Goal: Information Seeking & Learning: Compare options

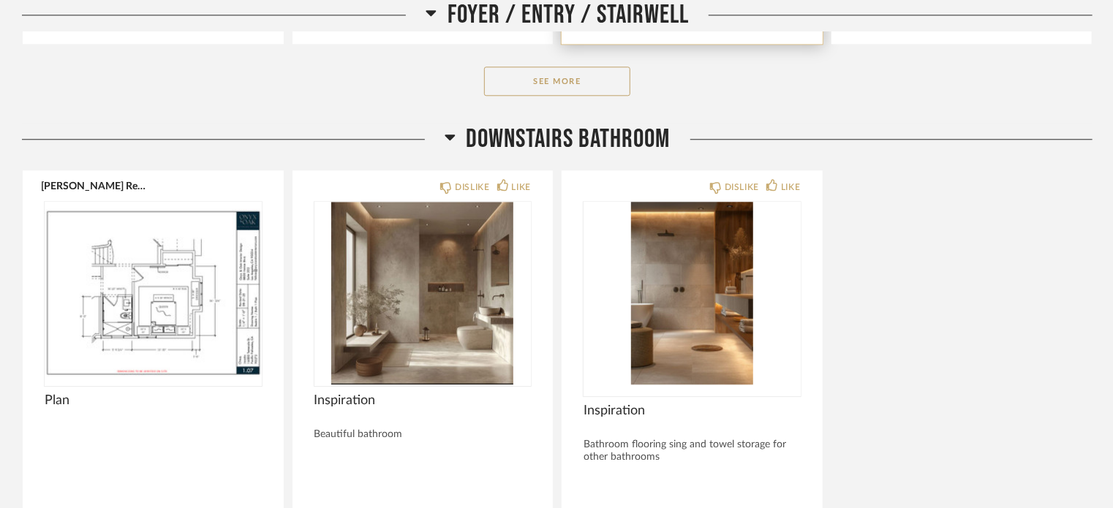
scroll to position [1911, 0]
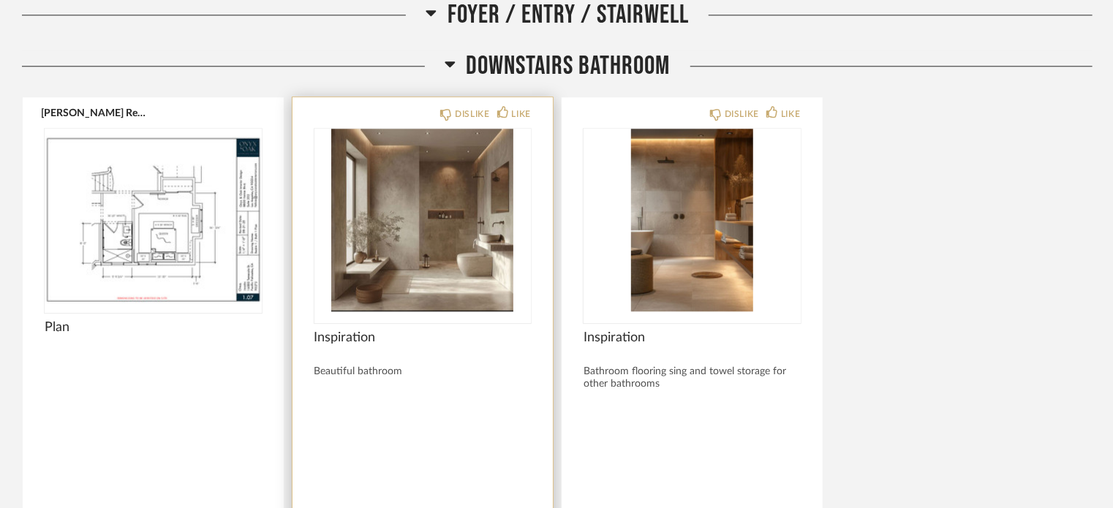
click at [401, 271] on img "0" at bounding box center [422, 220] width 217 height 183
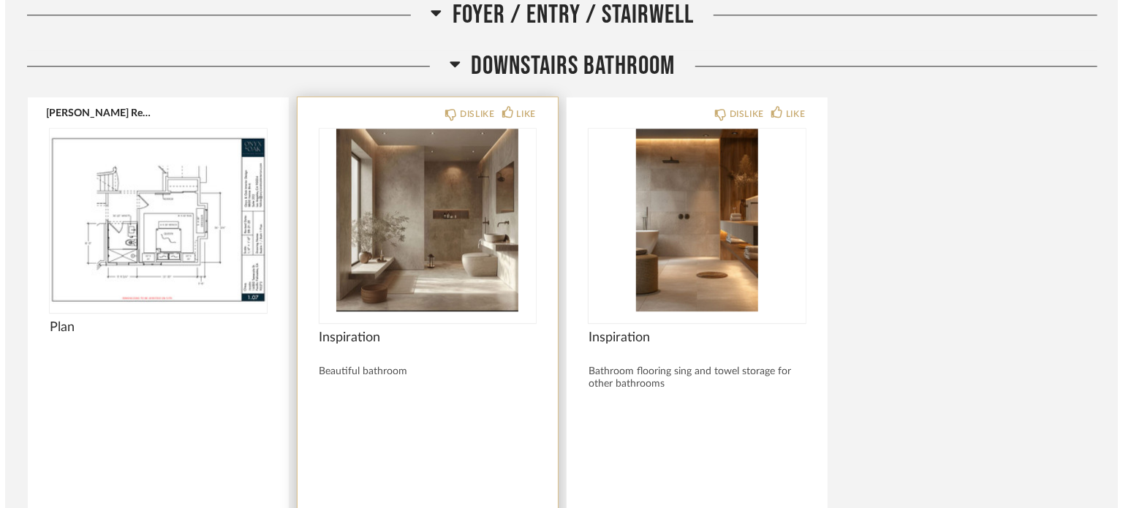
scroll to position [0, 0]
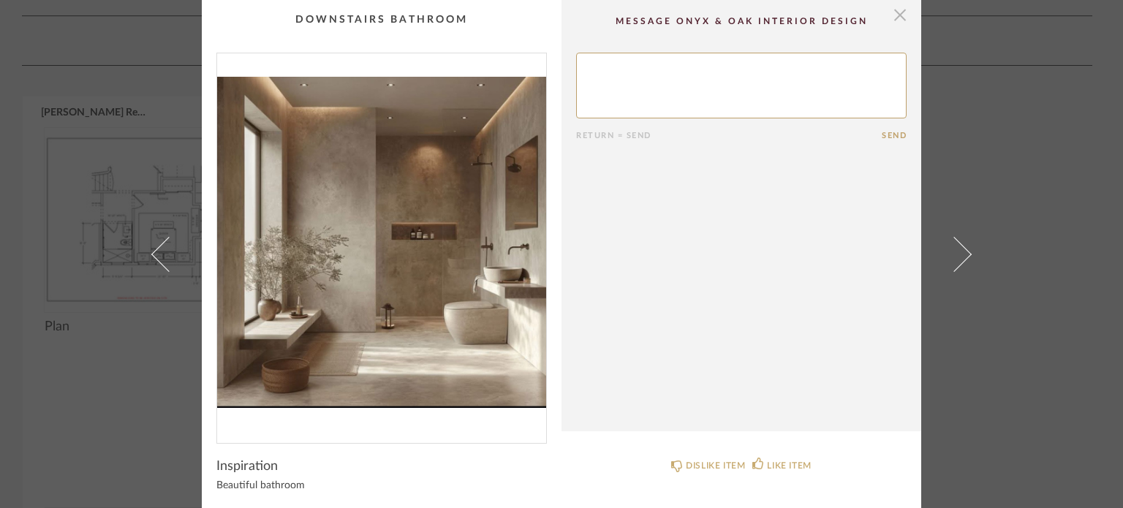
click at [893, 20] on span "button" at bounding box center [899, 14] width 29 height 29
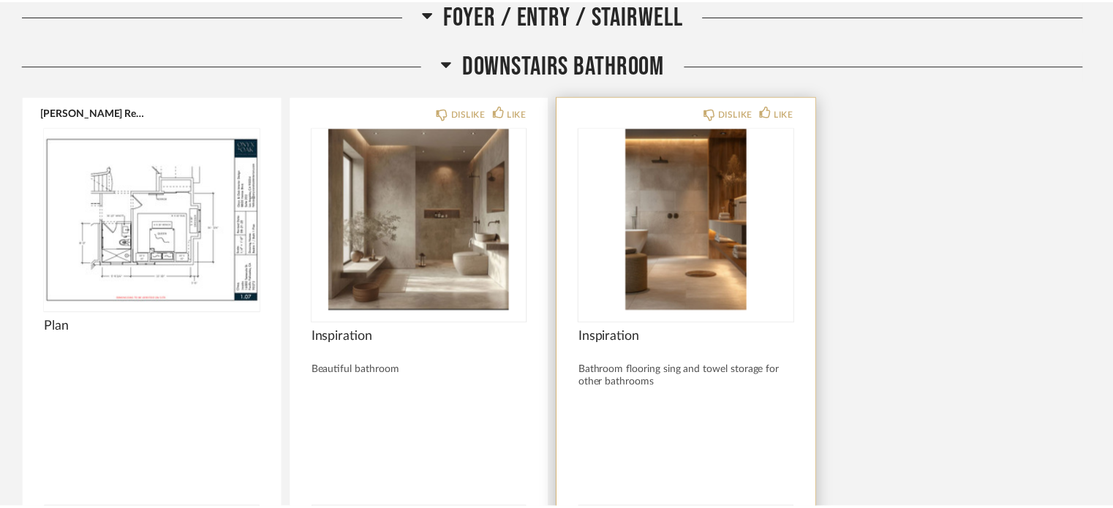
scroll to position [1911, 0]
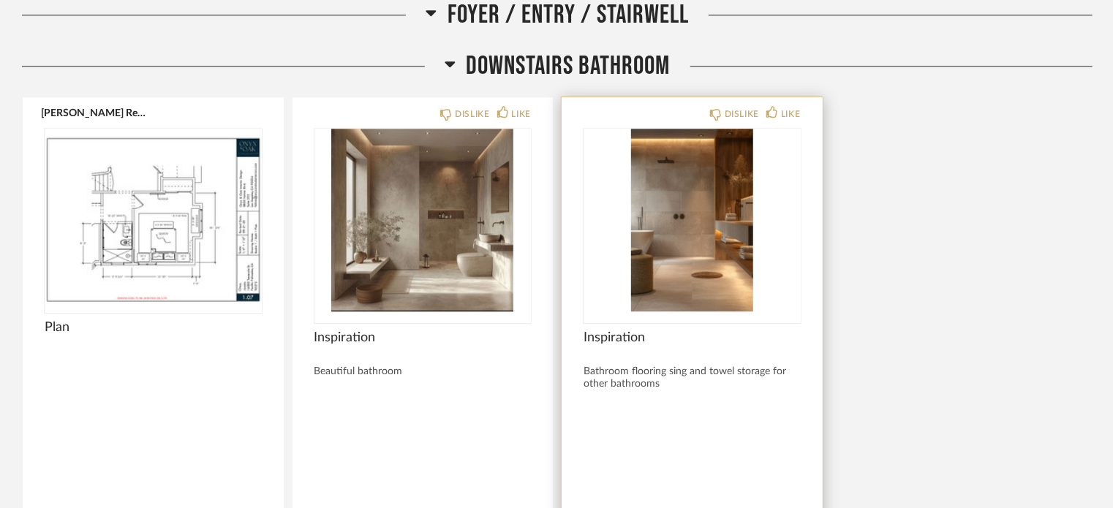
click at [701, 264] on img "0" at bounding box center [691, 220] width 217 height 183
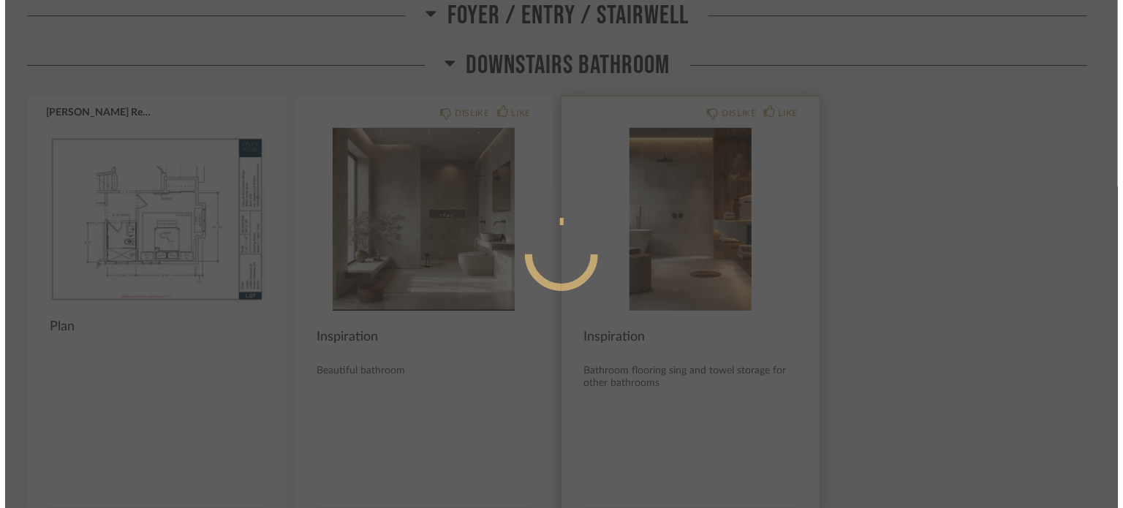
scroll to position [0, 0]
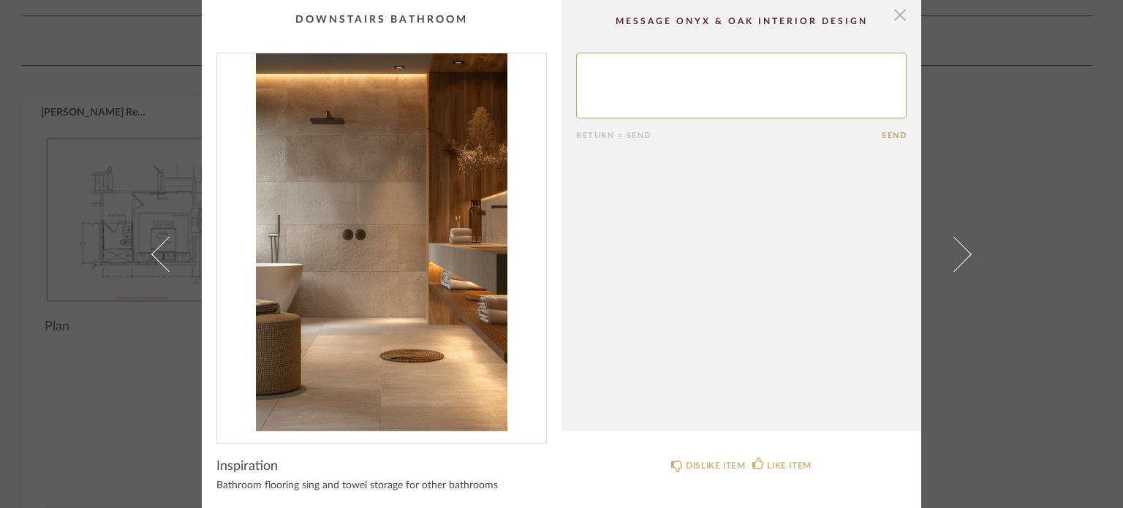
click at [888, 20] on span "button" at bounding box center [899, 14] width 29 height 29
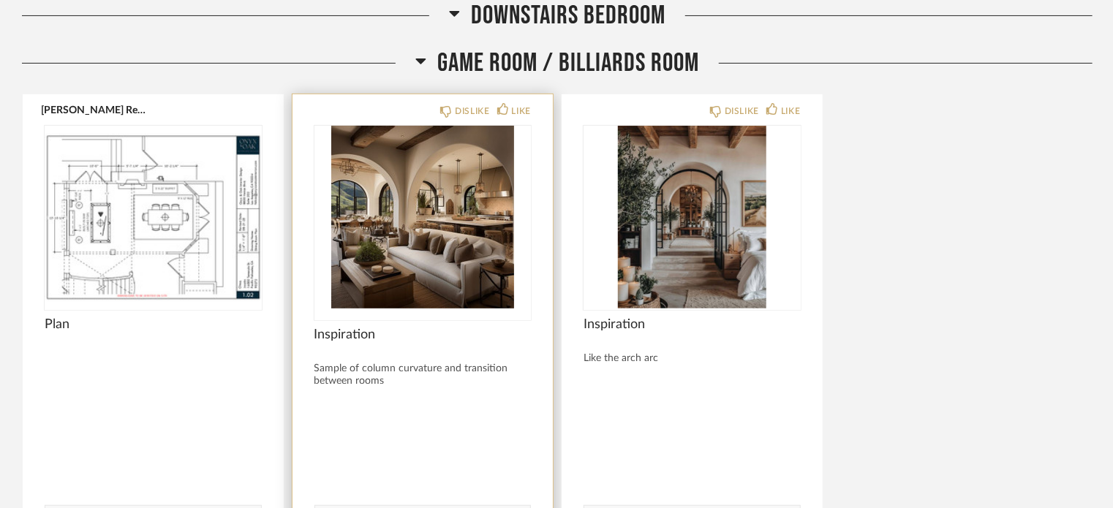
scroll to position [3080, 0]
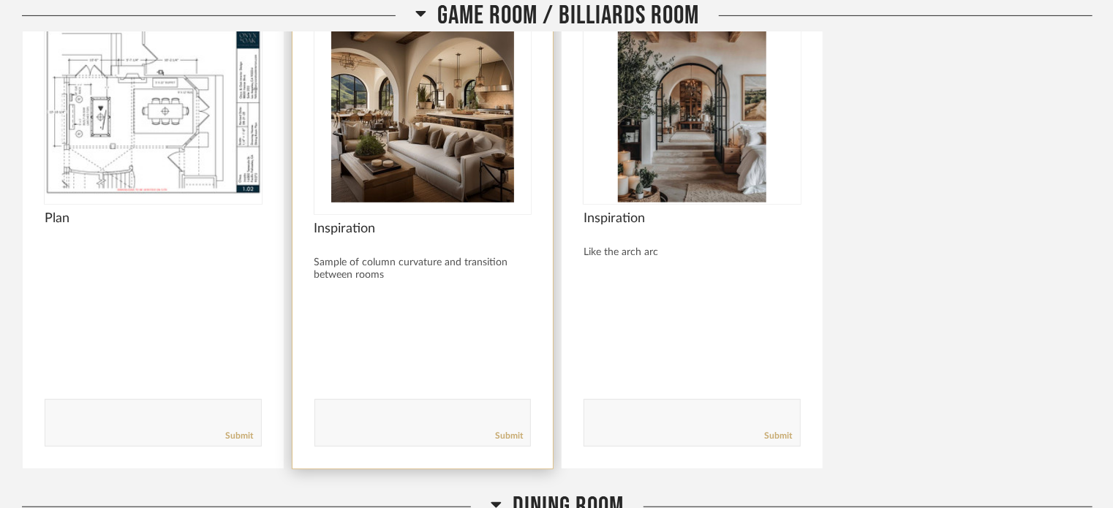
click at [464, 107] on img "0" at bounding box center [422, 111] width 217 height 183
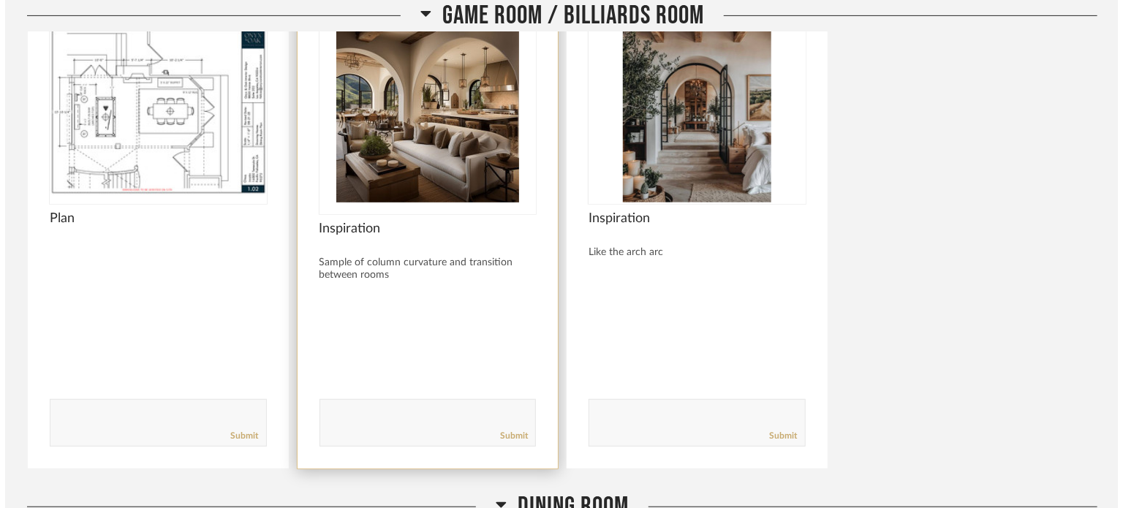
scroll to position [0, 0]
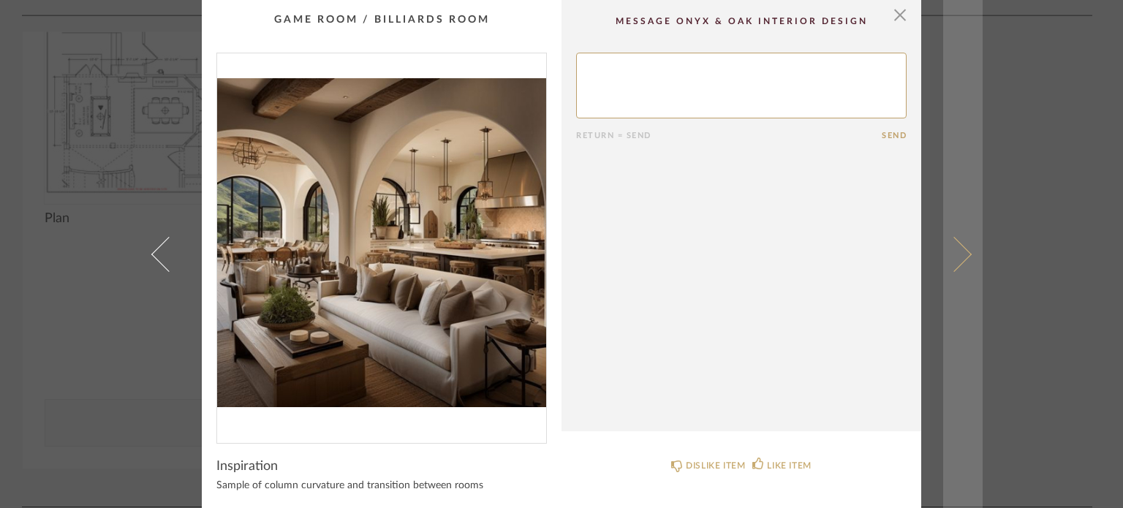
click at [943, 260] on span at bounding box center [954, 253] width 35 height 35
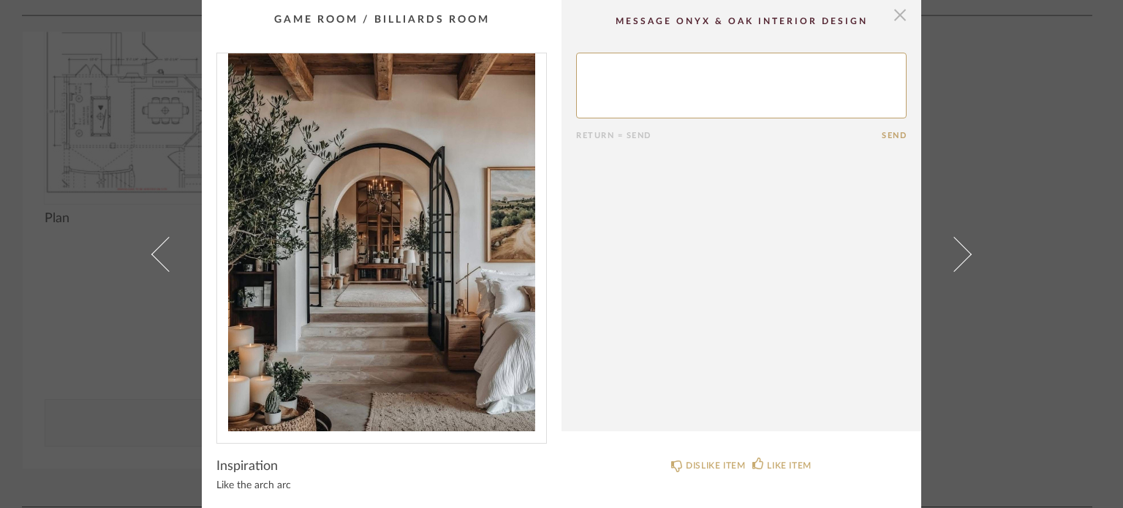
click at [895, 19] on span "button" at bounding box center [899, 14] width 29 height 29
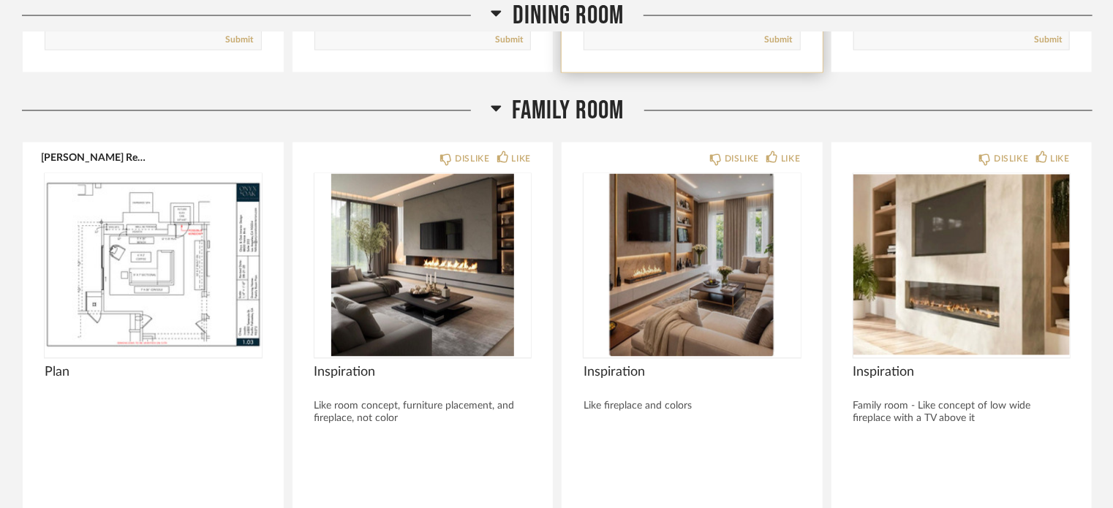
scroll to position [4031, 0]
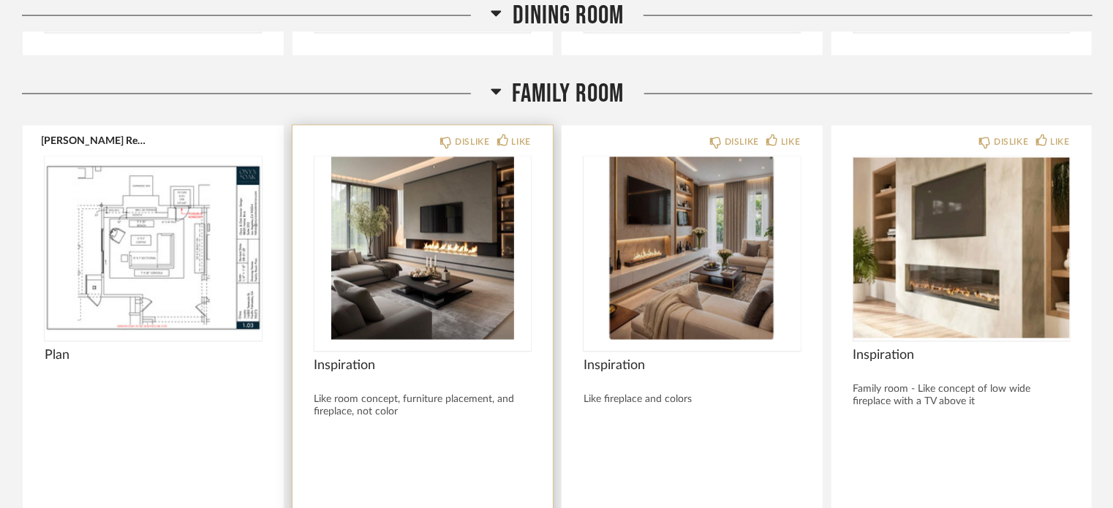
click at [447, 242] on img "0" at bounding box center [422, 248] width 217 height 183
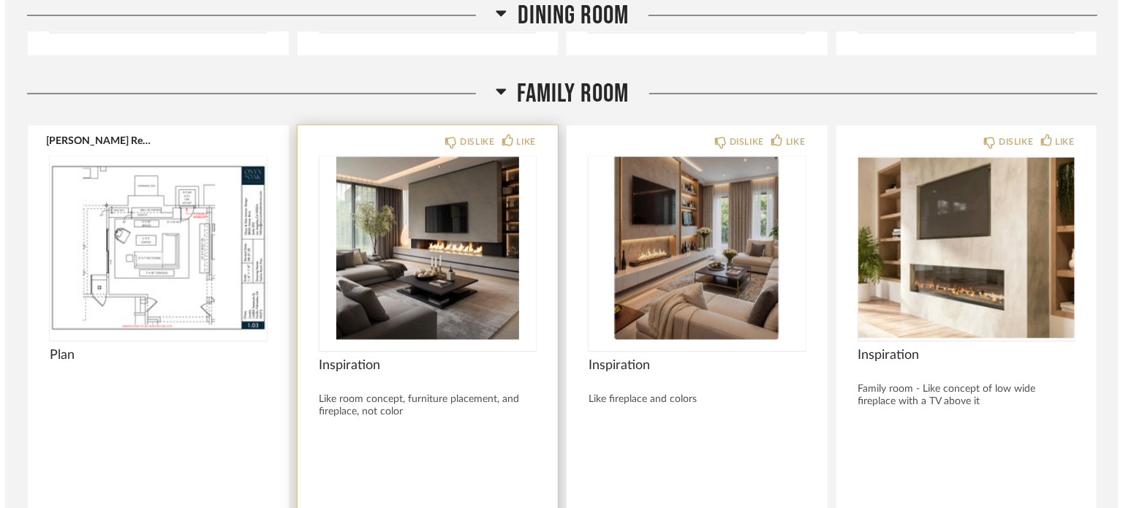
scroll to position [0, 0]
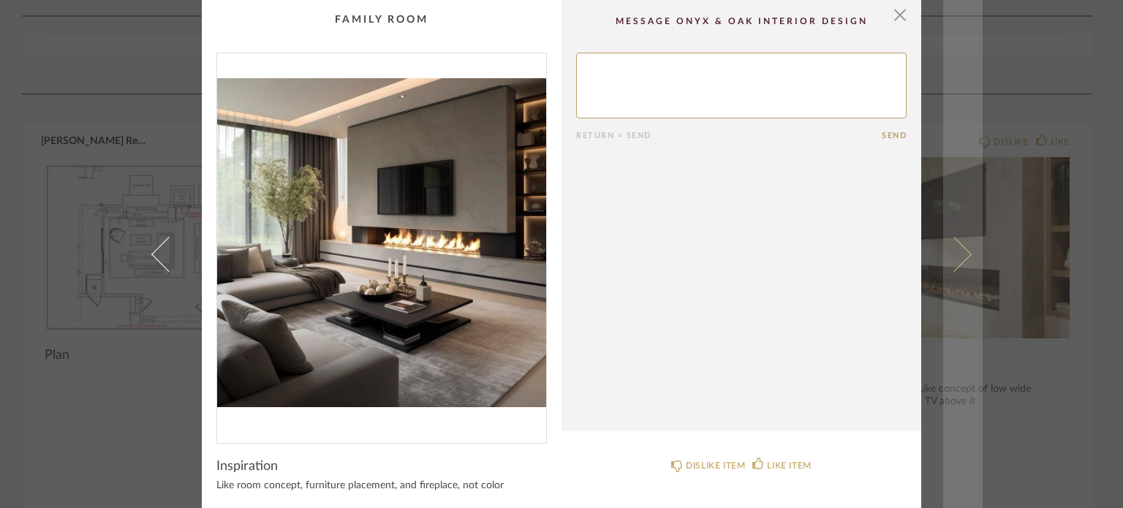
click at [952, 259] on span at bounding box center [954, 253] width 35 height 35
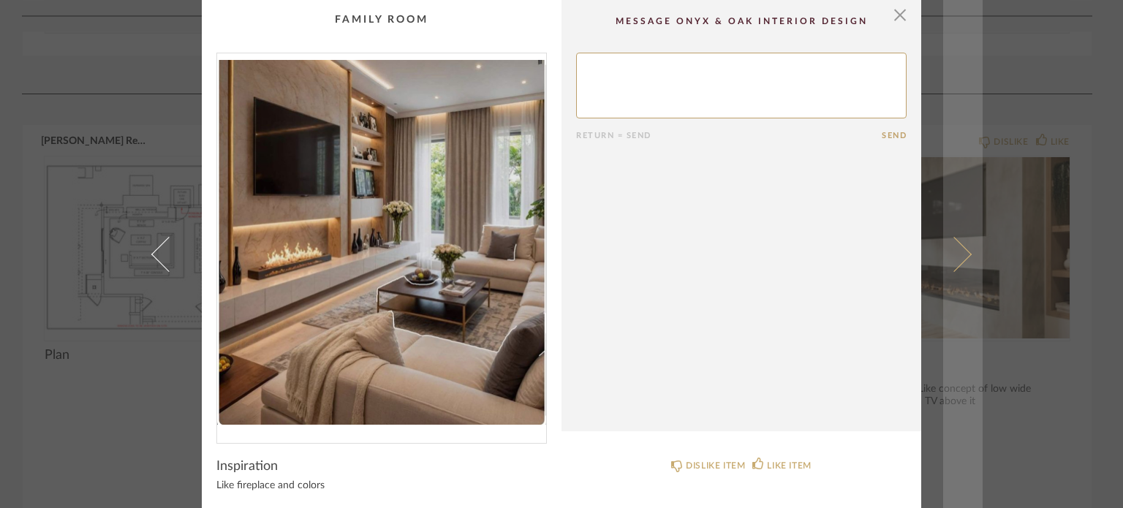
click at [959, 259] on span at bounding box center [954, 253] width 35 height 35
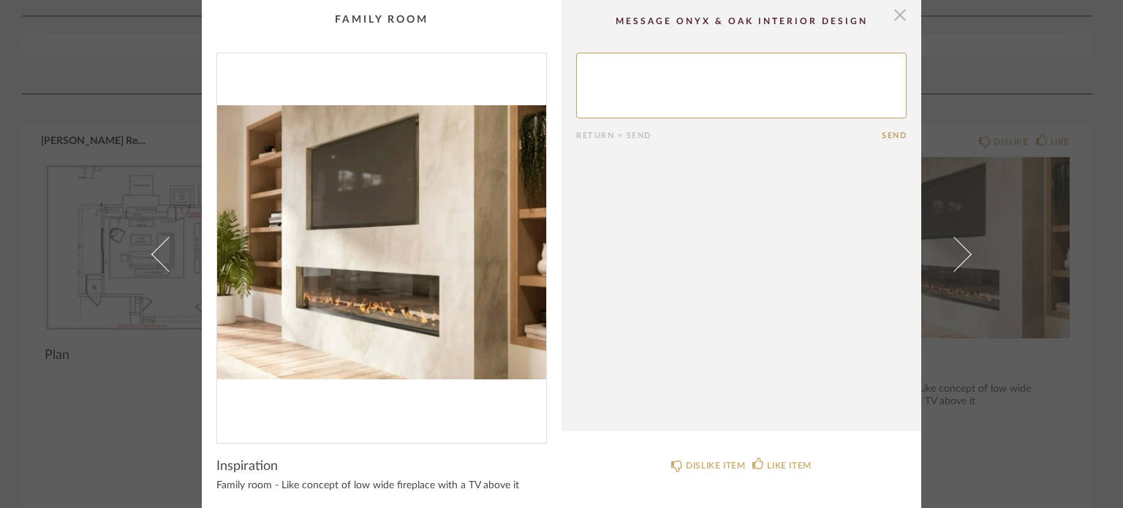
click at [887, 15] on span "button" at bounding box center [899, 14] width 29 height 29
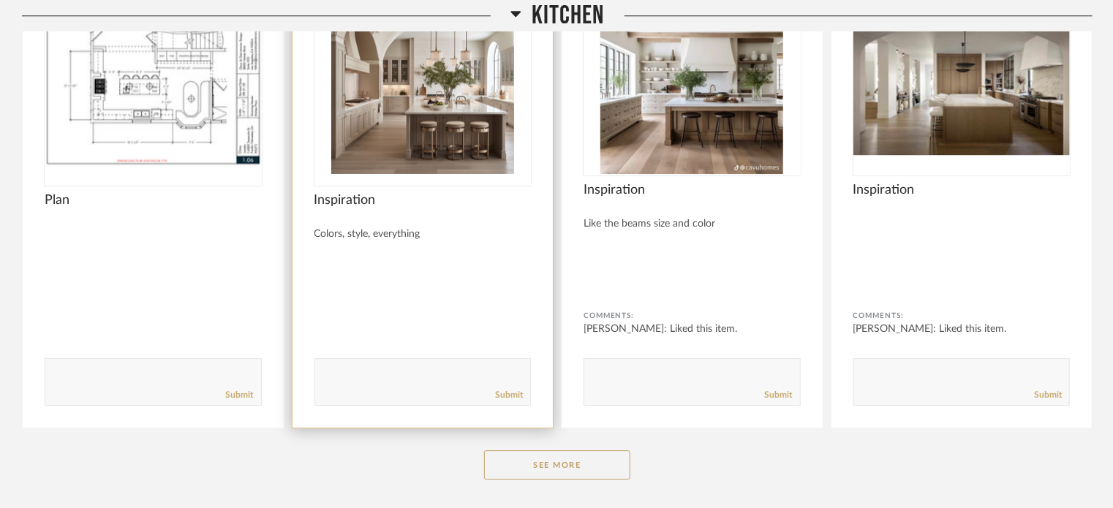
scroll to position [4674, 0]
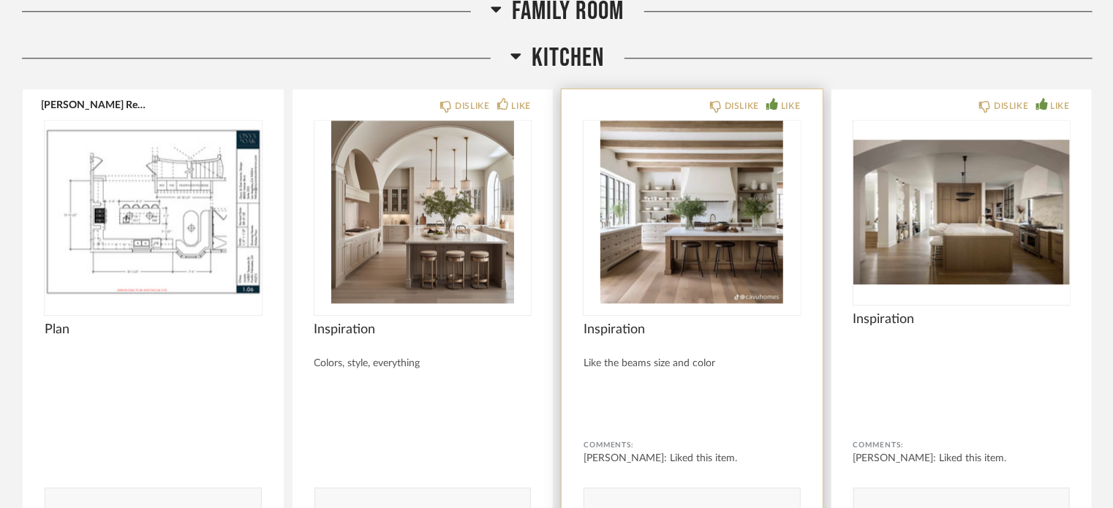
click at [0, 0] on img at bounding box center [0, 0] width 0 height 0
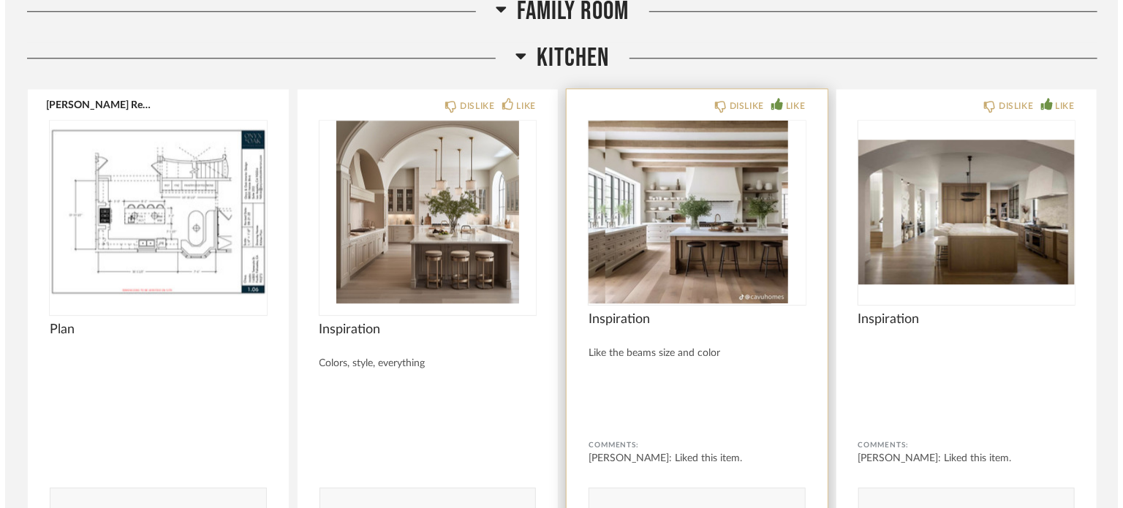
scroll to position [0, 0]
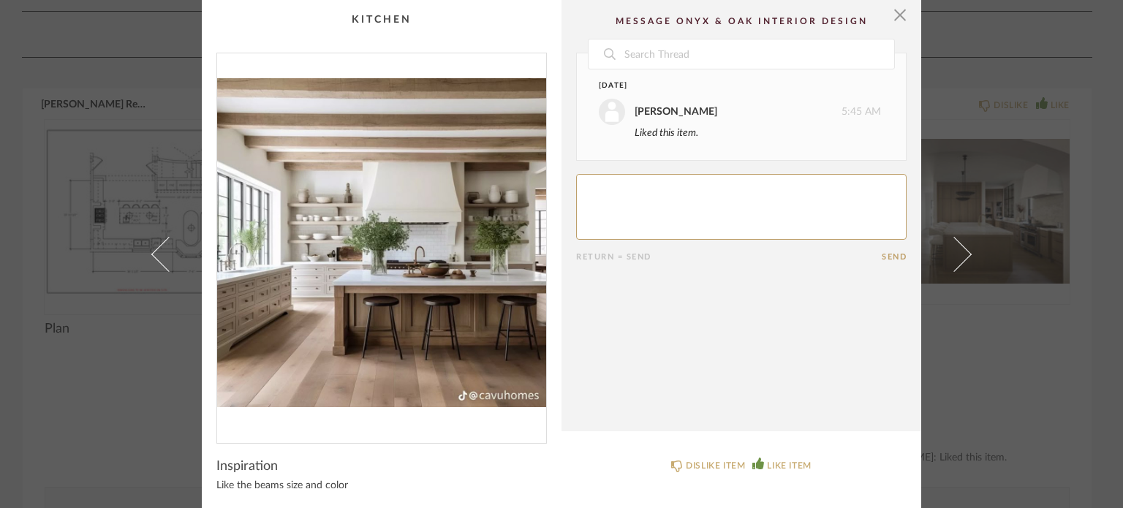
click at [404, 317] on img "0" at bounding box center [381, 242] width 329 height 378
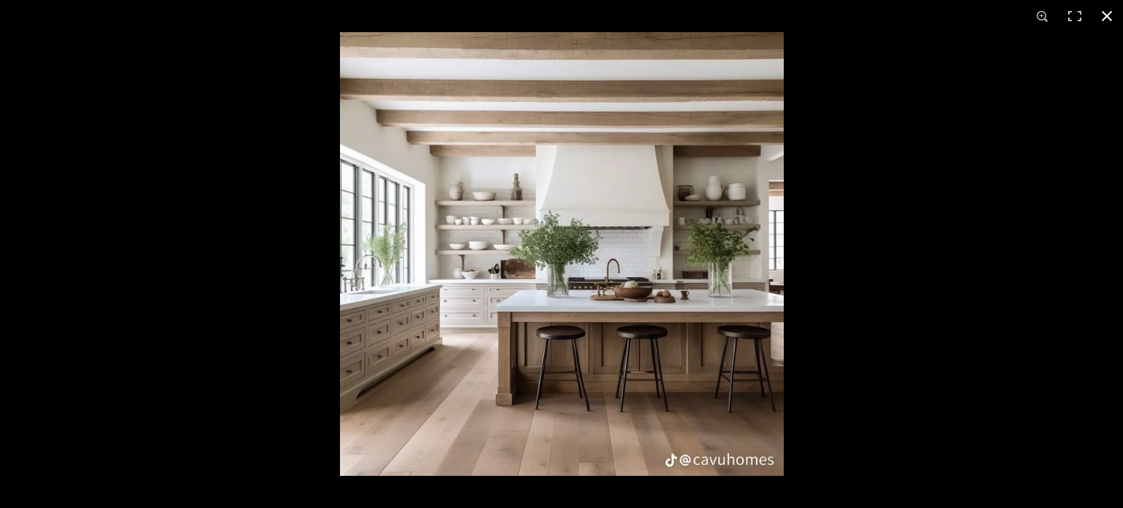
click at [1100, 17] on button at bounding box center [1107, 16] width 32 height 32
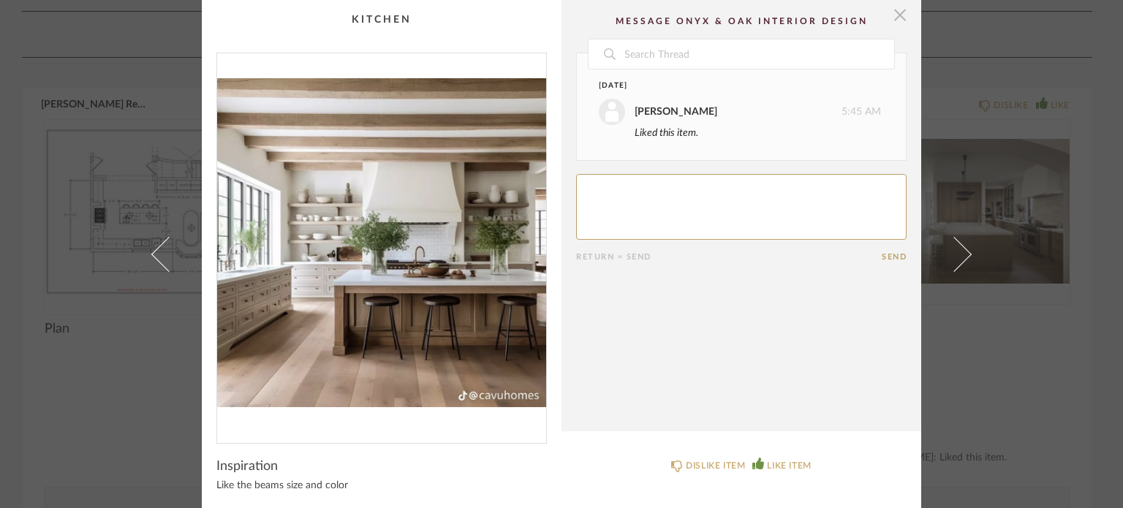
click at [894, 23] on span "button" at bounding box center [899, 14] width 29 height 29
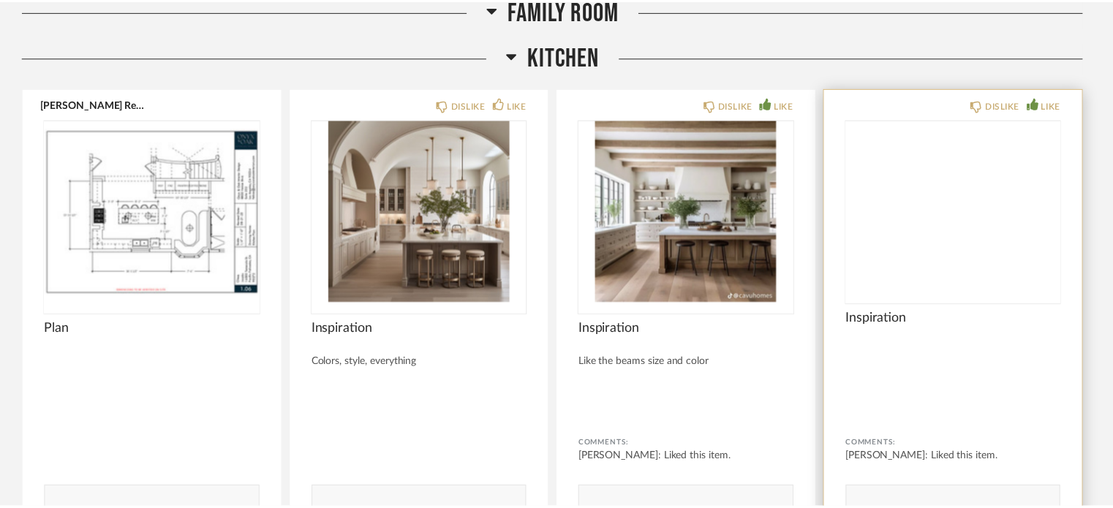
scroll to position [4674, 0]
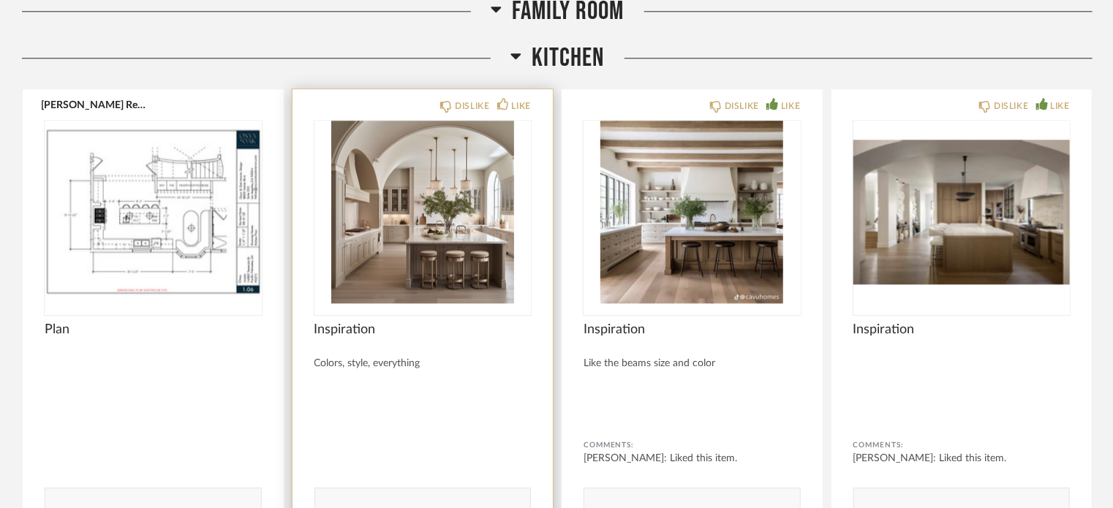
click at [423, 224] on img "0" at bounding box center [422, 212] width 217 height 183
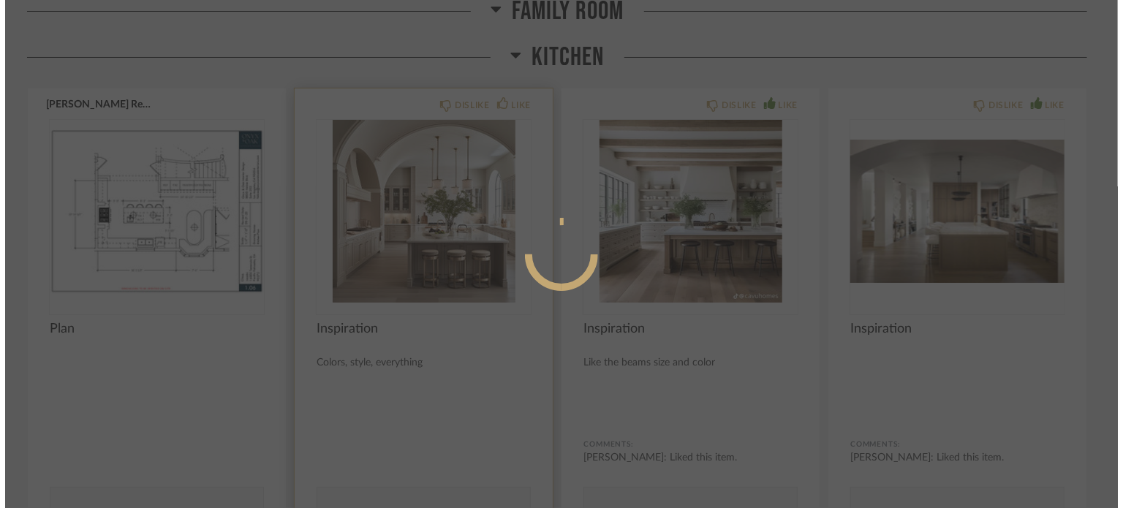
scroll to position [0, 0]
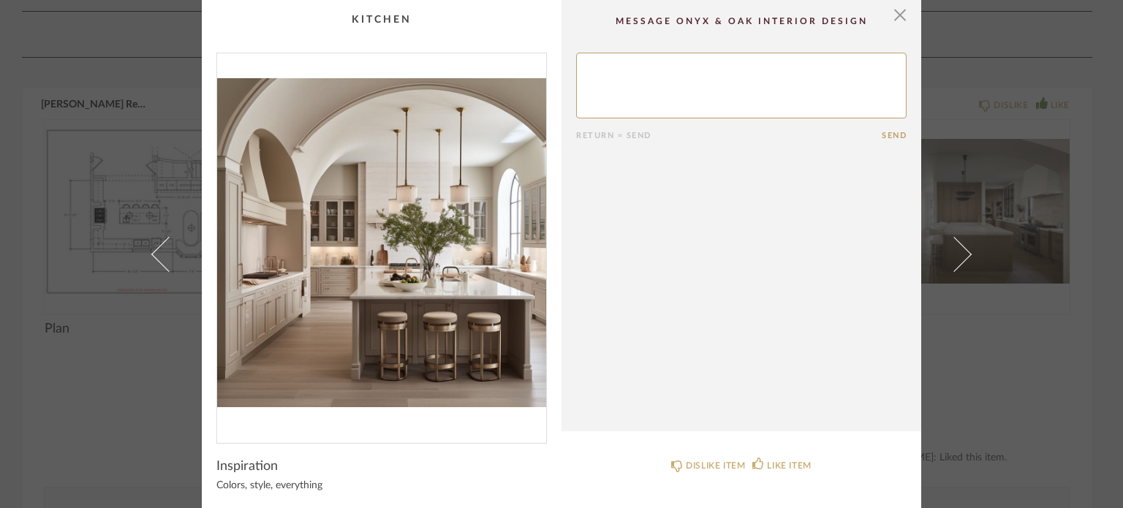
drag, startPoint x: 895, startPoint y: 20, endPoint x: 875, endPoint y: 23, distance: 20.0
click at [896, 21] on span "button" at bounding box center [899, 14] width 29 height 29
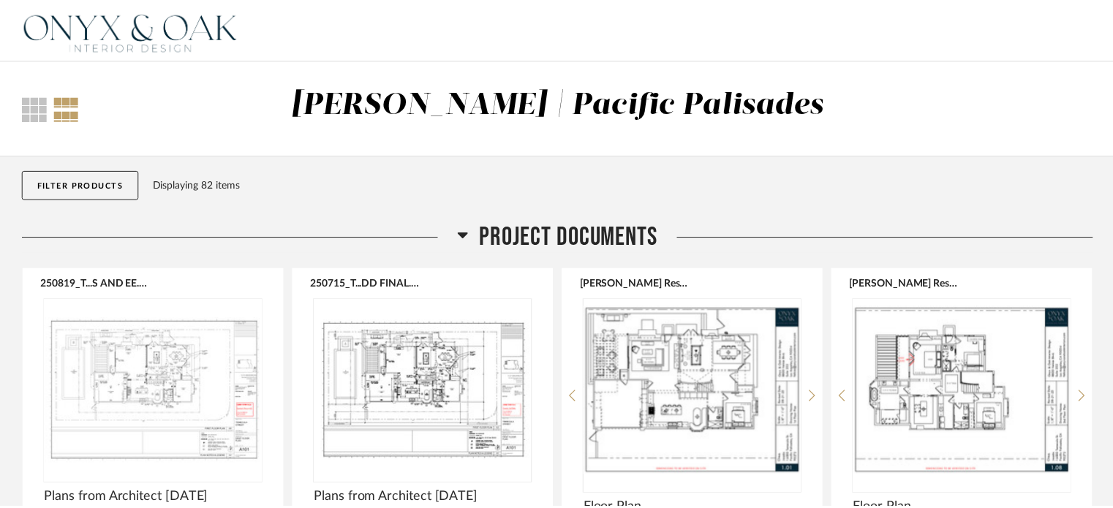
scroll to position [4674, 0]
